Goal: Task Accomplishment & Management: Complete application form

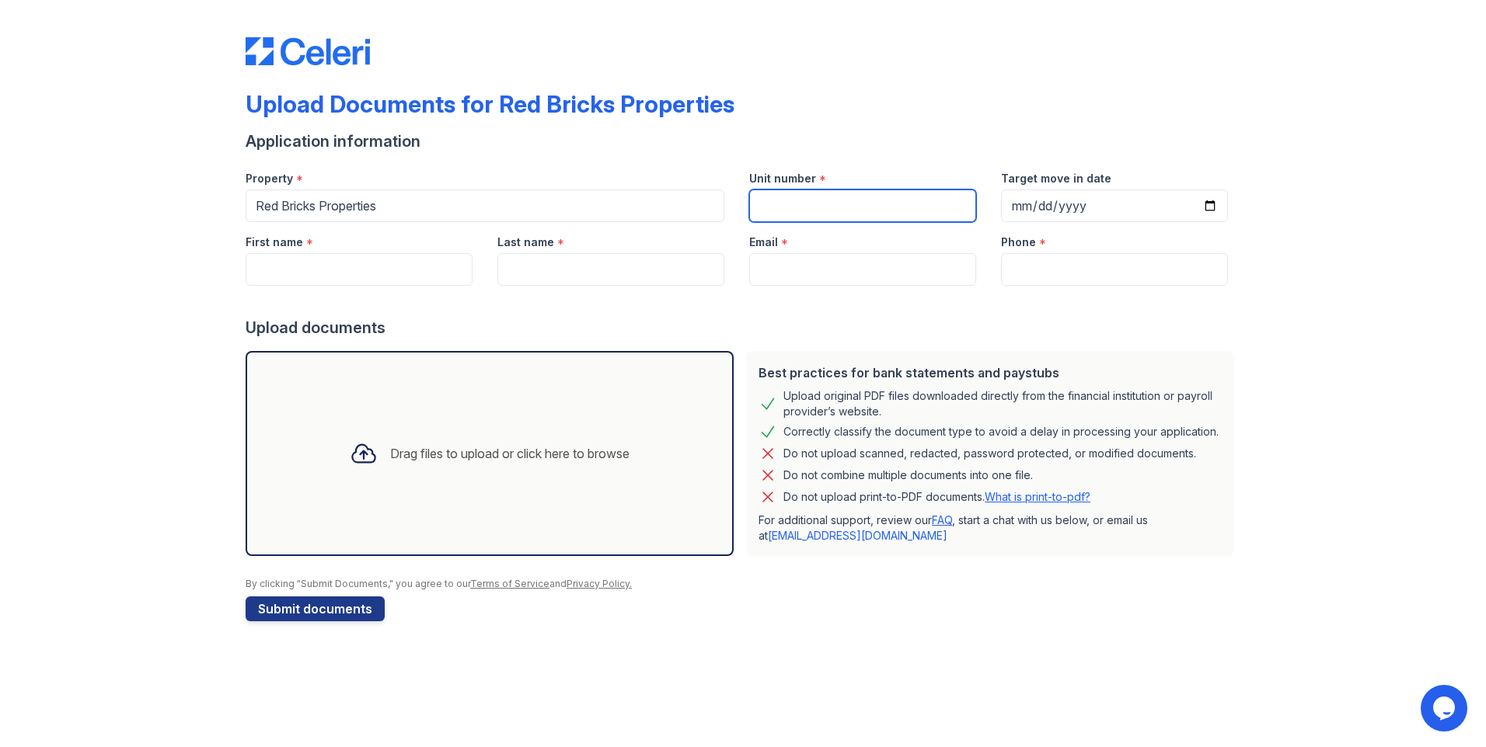
click at [789, 213] on input "Unit number" at bounding box center [862, 206] width 227 height 33
type input "5110"
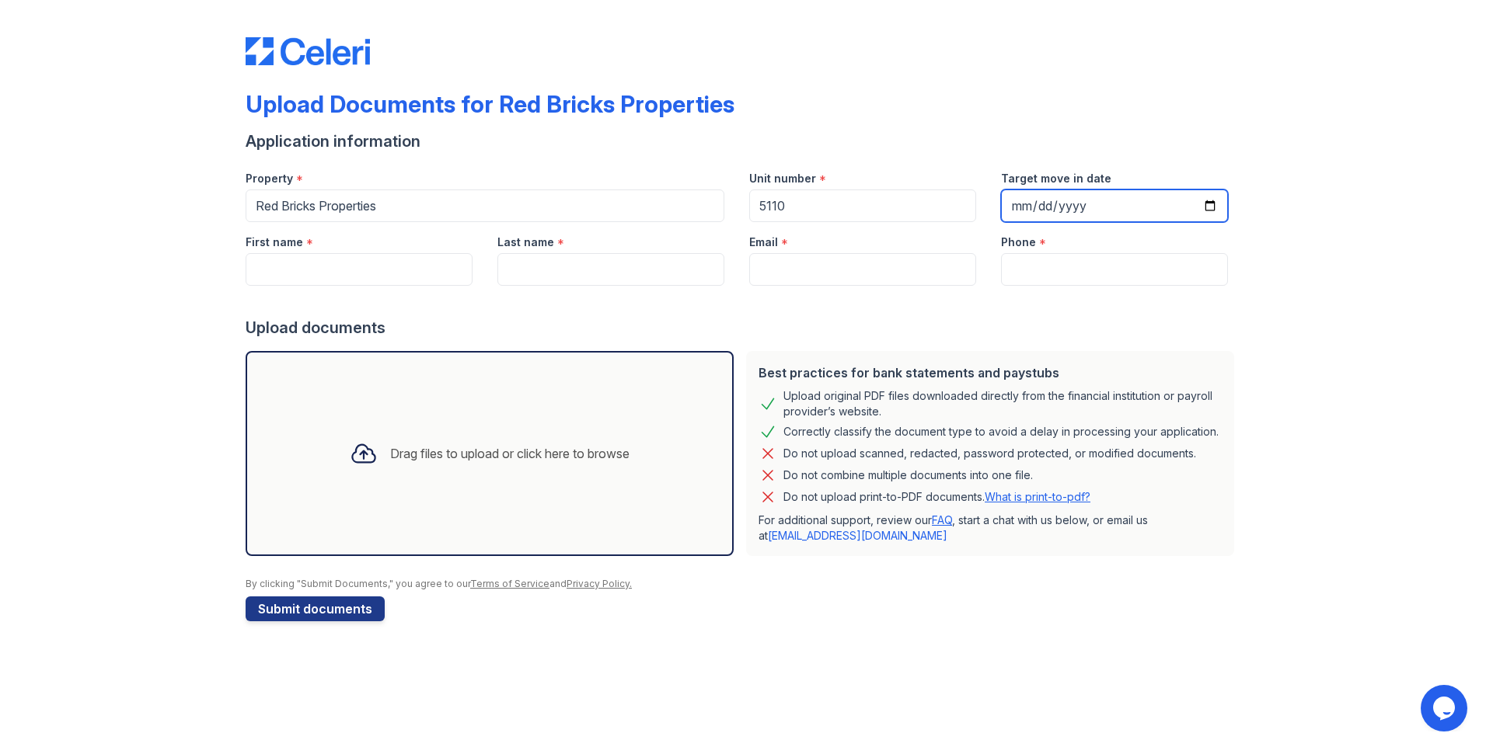
type input "[DATE]"
type input "[PERSON_NAME]"
type input "[EMAIL_ADDRESS][DOMAIN_NAME]"
type input "4126891607"
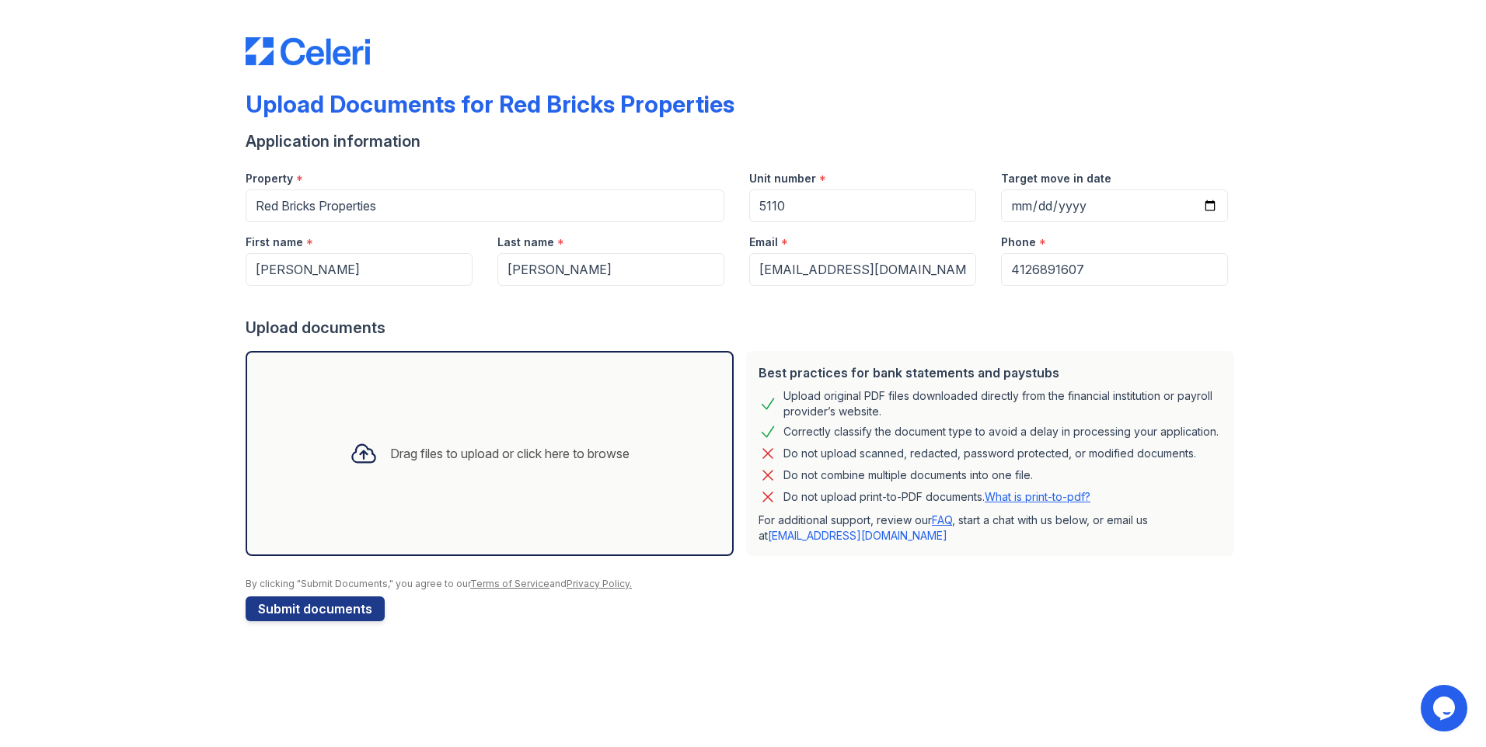
click at [381, 456] on div "Drag files to upload or click here to browse" at bounding box center [489, 453] width 305 height 53
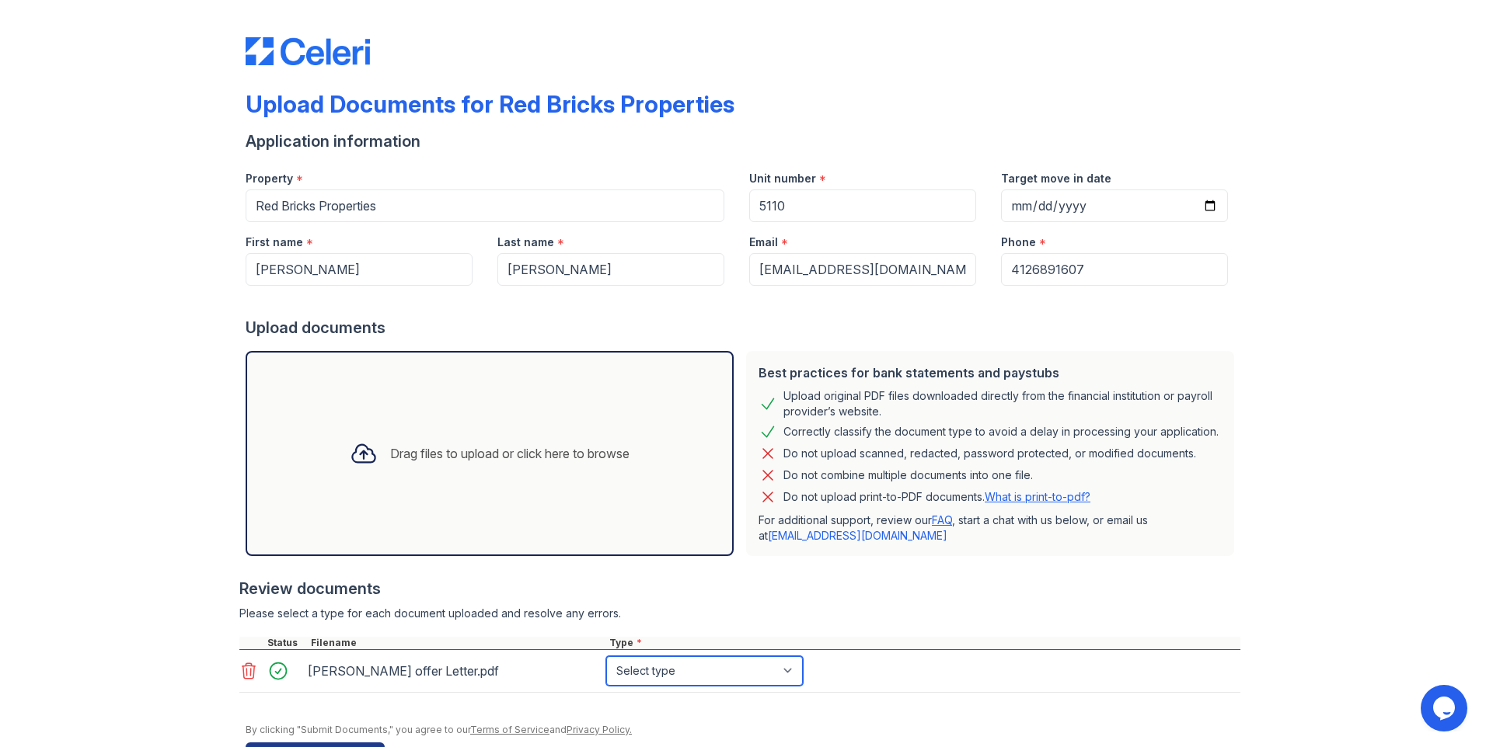
click at [781, 678] on select "Select type Paystub Bank Statement Offer Letter Tax Documents Benefit Award Let…" at bounding box center [704, 672] width 197 height 30
select select "offer_letter"
click at [606, 657] on select "Select type Paystub Bank Statement Offer Letter Tax Documents Benefit Award Let…" at bounding box center [704, 672] width 197 height 30
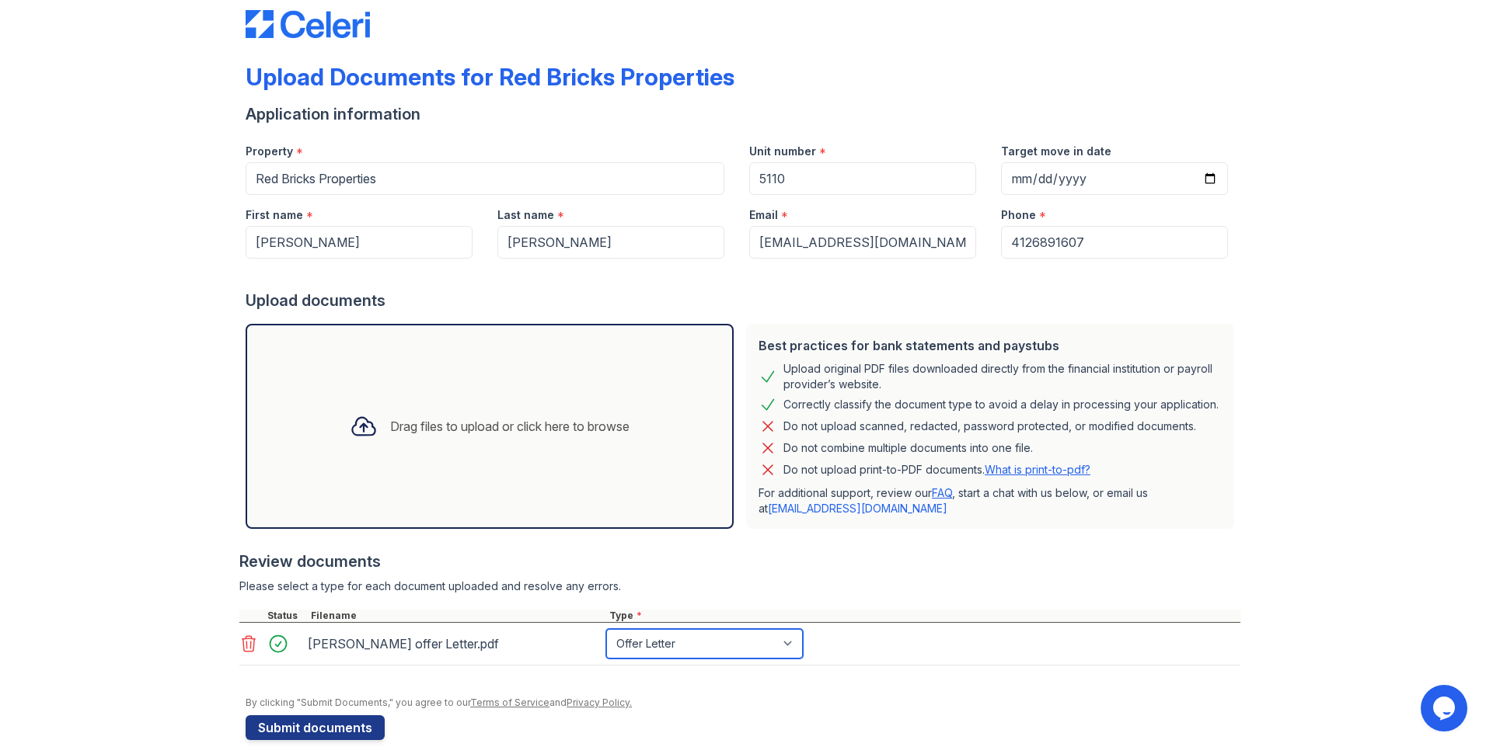
scroll to position [51, 0]
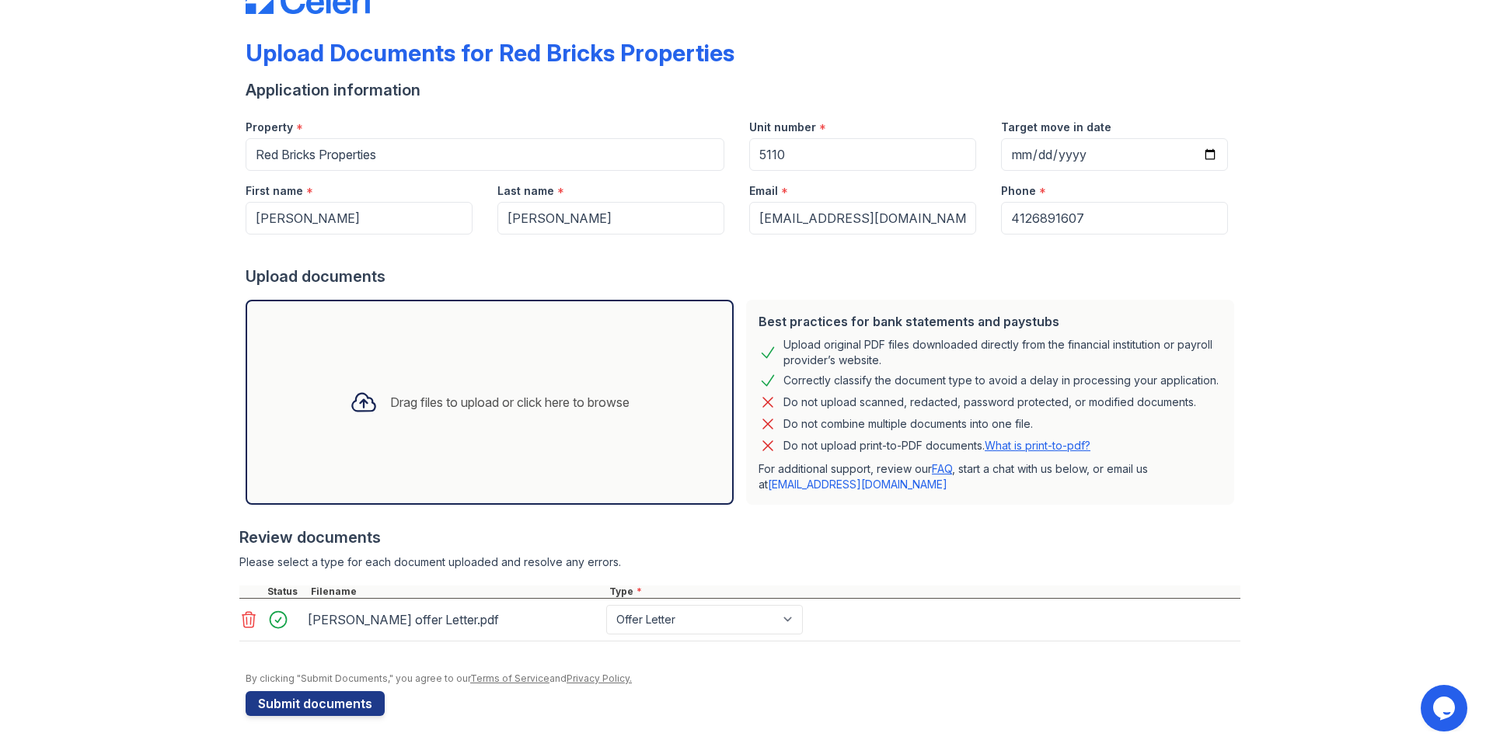
drag, startPoint x: 754, startPoint y: 317, endPoint x: 1109, endPoint y: 455, distance: 380.1
click at [1109, 455] on div "Best practices for bank statements and paystubs Upload original PDF files downl…" at bounding box center [990, 402] width 488 height 205
copy div "Best practices for bank statements and paystubs Upload original PDF files downl…"
